Goal: Task Accomplishment & Management: Complete application form

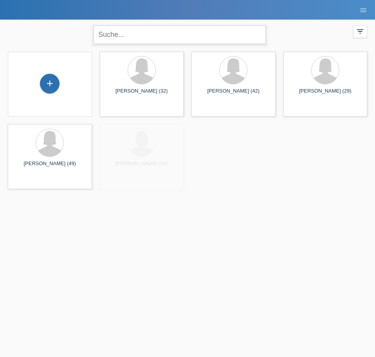
click at [123, 38] on input "text" at bounding box center [180, 34] width 172 height 18
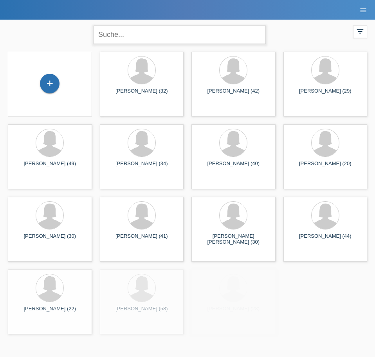
type input "b"
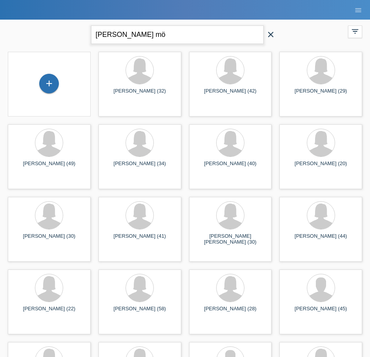
type input "[PERSON_NAME] mö"
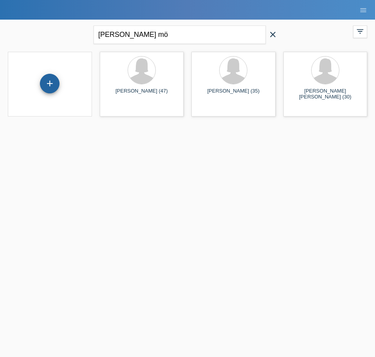
click at [51, 88] on div "+" at bounding box center [50, 84] width 20 height 20
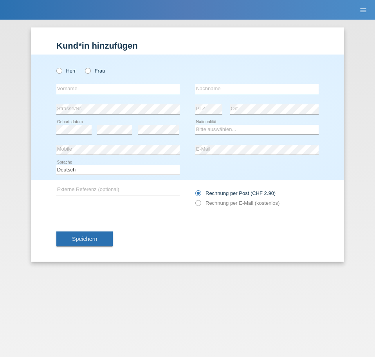
click at [88, 75] on div "Herr Frau" at bounding box center [117, 71] width 123 height 16
click at [84, 67] on icon at bounding box center [84, 67] width 0 height 0
click at [88, 73] on input "Frau" at bounding box center [87, 70] width 5 height 5
radio input "true"
click at [84, 90] on input "text" at bounding box center [117, 89] width 123 height 10
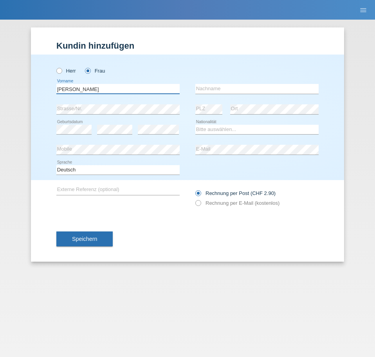
type input "[PERSON_NAME]"
type input "Möri"
click at [113, 120] on div "error" at bounding box center [114, 130] width 35 height 20
drag, startPoint x: 236, startPoint y: 128, endPoint x: 231, endPoint y: 133, distance: 7.2
click at [236, 128] on select "Bitte auswählen... Schweiz Deutschland Liechtenstein Österreich ------------ Af…" at bounding box center [257, 129] width 123 height 9
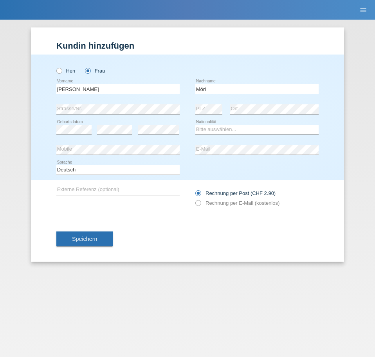
click at [218, 143] on div "error E-Mail" at bounding box center [257, 150] width 123 height 20
click at [220, 131] on select "Bitte auswählen... Schweiz Deutschland Liechtenstein Österreich ------------ Af…" at bounding box center [257, 129] width 123 height 9
select select "CH"
click at [196, 125] on select "Bitte auswählen... Schweiz Deutschland Liechtenstein Österreich ------------ Af…" at bounding box center [257, 129] width 123 height 9
click at [194, 199] on icon at bounding box center [194, 199] width 0 height 0
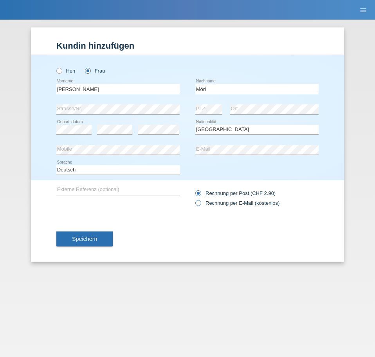
click at [201, 203] on input "Rechnung per E-Mail (kostenlos)" at bounding box center [198, 205] width 5 height 10
radio input "true"
click at [82, 236] on span "Speichern" at bounding box center [84, 239] width 25 height 6
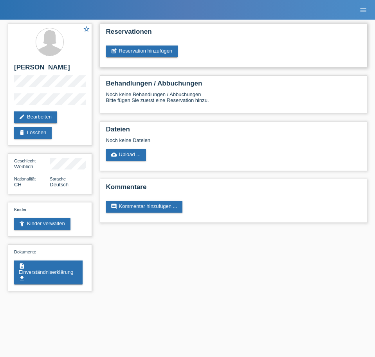
click at [165, 42] on div "Reservationen post_add Reservation hinzufügen" at bounding box center [234, 46] width 268 height 44
click at [160, 47] on link "post_add Reservation hinzufügen" at bounding box center [142, 51] width 72 height 12
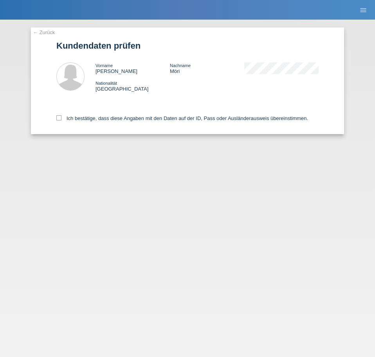
click at [62, 115] on div "Ich bestätige, dass diese Angaben mit den Daten auf der ID, Pass oder Ausländer…" at bounding box center [187, 117] width 263 height 34
click at [59, 120] on icon at bounding box center [58, 117] width 5 height 5
click at [59, 120] on input "Ich bestätige, dass diese Angaben mit den Daten auf der ID, Pass oder Ausländer…" at bounding box center [58, 117] width 5 height 5
checkbox input "true"
